Goal: Check status: Check status

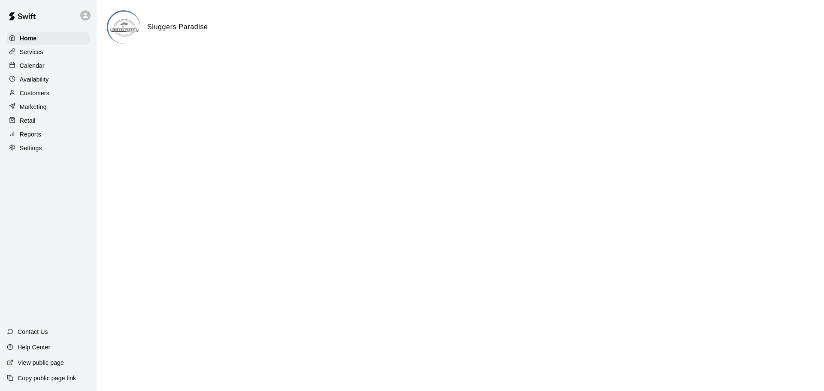
click at [39, 71] on div "Calendar" at bounding box center [48, 65] width 83 height 13
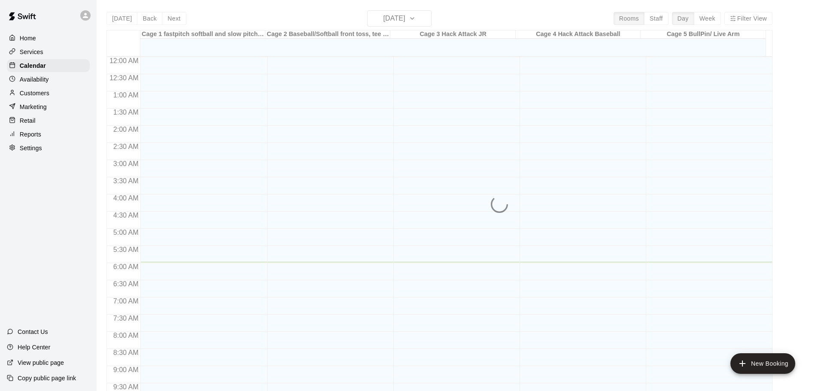
scroll to position [205, 0]
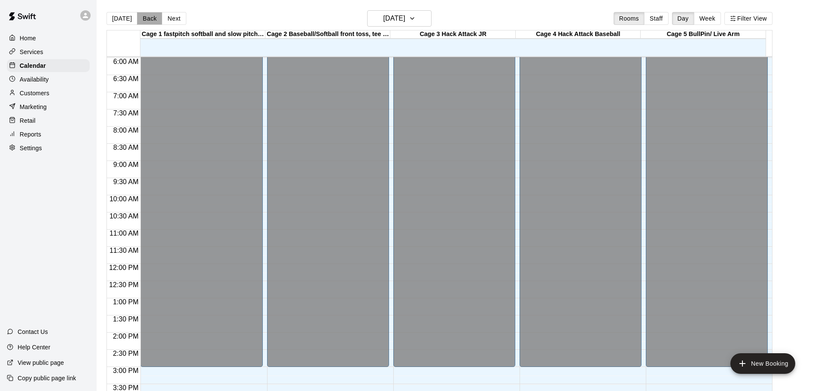
click at [151, 19] on button "Back" at bounding box center [149, 18] width 25 height 13
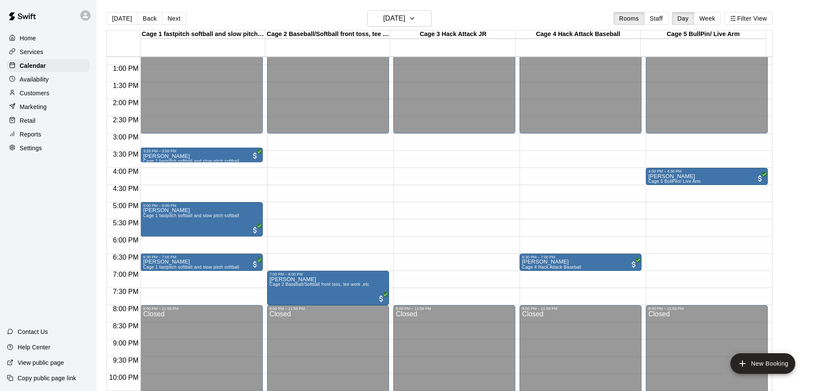
scroll to position [438, 0]
click at [40, 139] on p "Reports" at bounding box center [30, 134] width 21 height 9
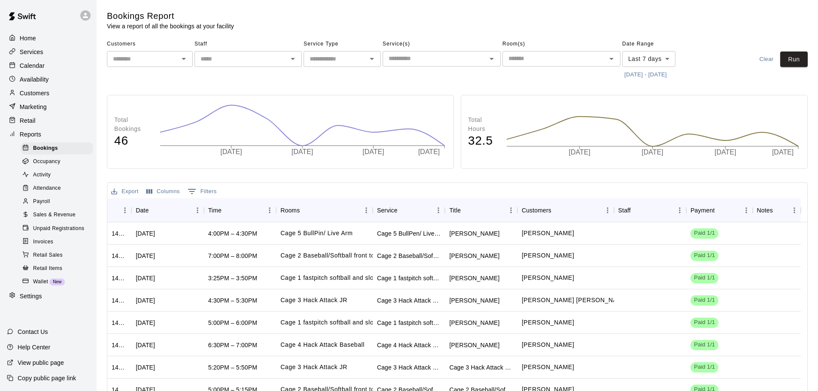
click at [51, 219] on span "Sales & Revenue" at bounding box center [54, 215] width 43 height 9
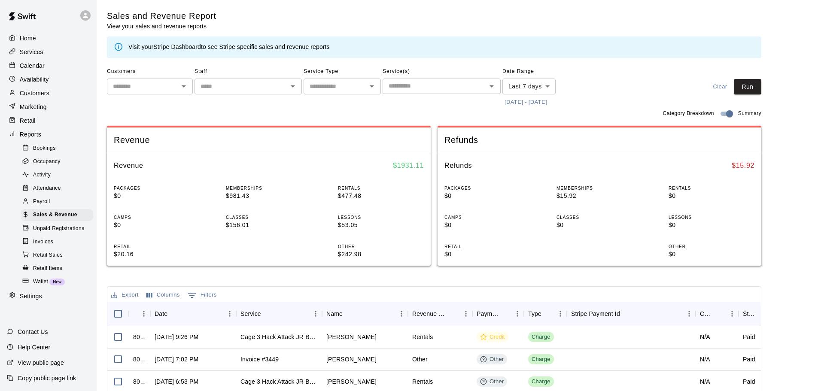
click at [549, 104] on button "[DATE] - [DATE]" at bounding box center [525, 102] width 47 height 13
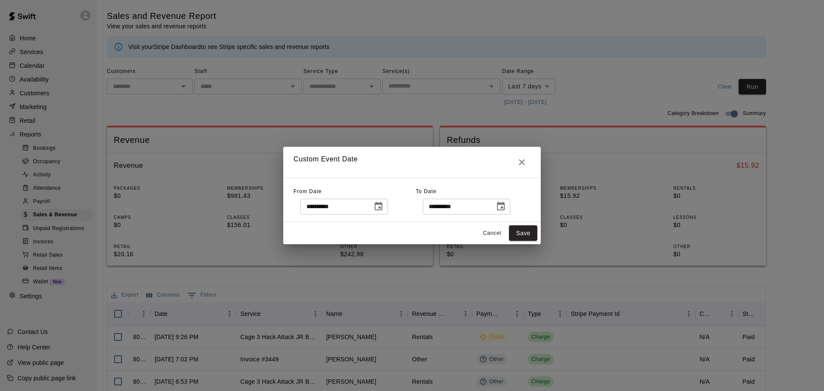
click at [506, 207] on icon "Choose date, selected date is Sep 10, 2025" at bounding box center [501, 206] width 10 height 10
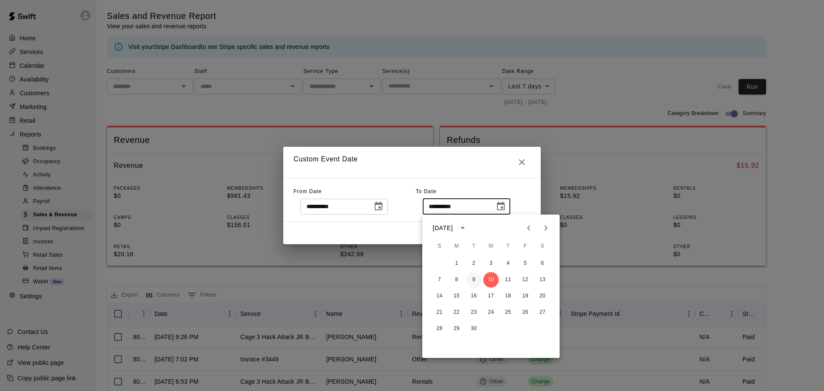
click at [472, 281] on button "9" at bounding box center [473, 279] width 15 height 15
type input "**********"
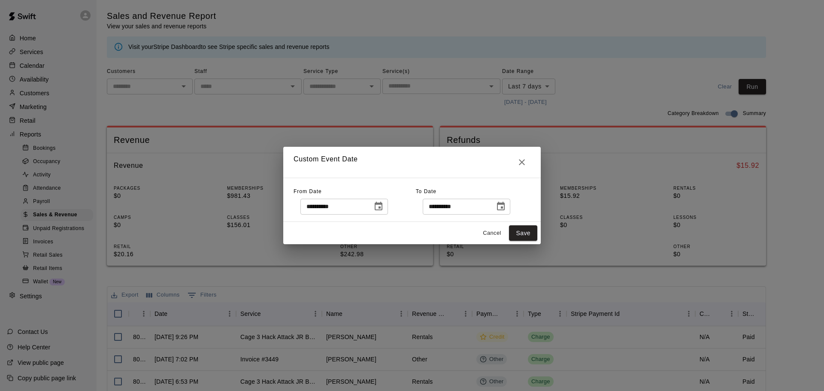
click at [384, 210] on icon "Choose date, selected date is Sep 3, 2025" at bounding box center [379, 206] width 10 height 10
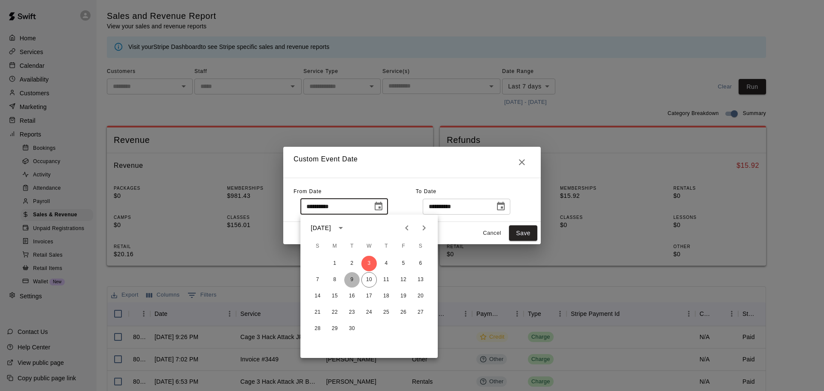
click at [350, 285] on button "9" at bounding box center [351, 279] width 15 height 15
type input "**********"
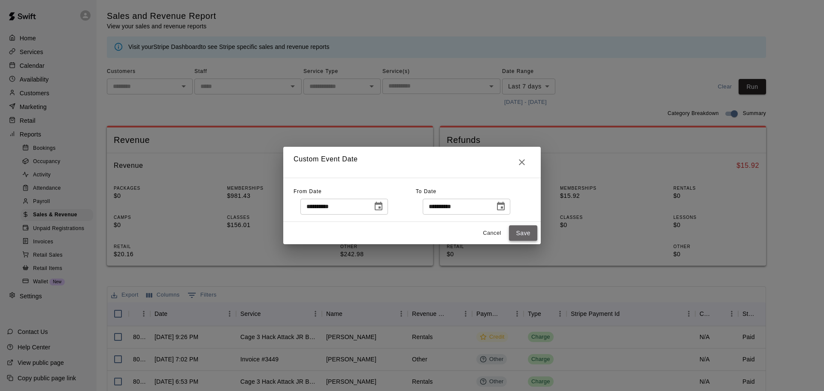
click at [519, 236] on button "Save" at bounding box center [523, 233] width 28 height 16
type input "******"
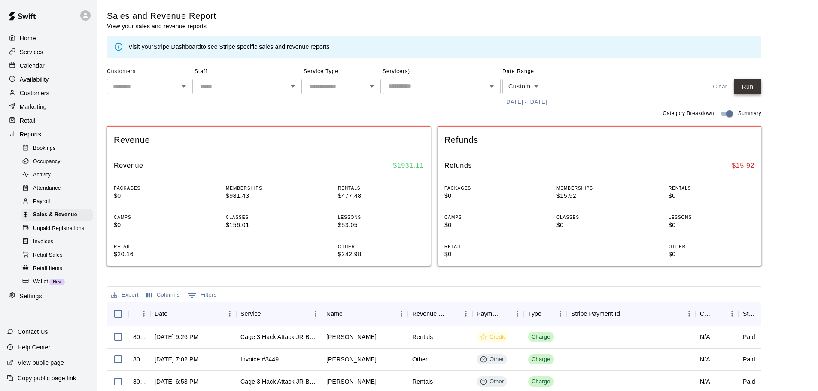
click at [749, 90] on button "Run" at bounding box center [747, 87] width 27 height 16
